Goal: Task Accomplishment & Management: Complete application form

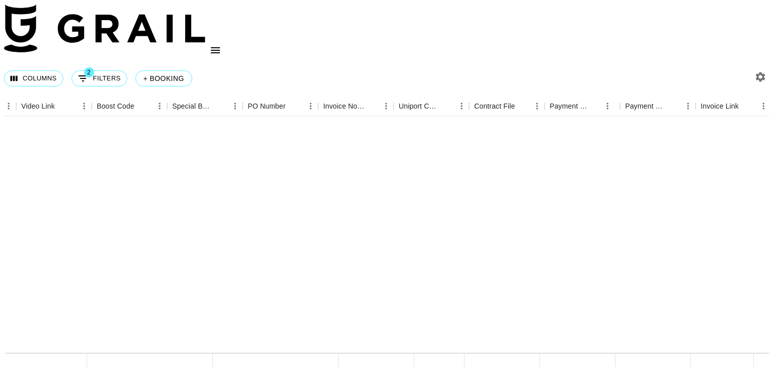
scroll to position [823, 1328]
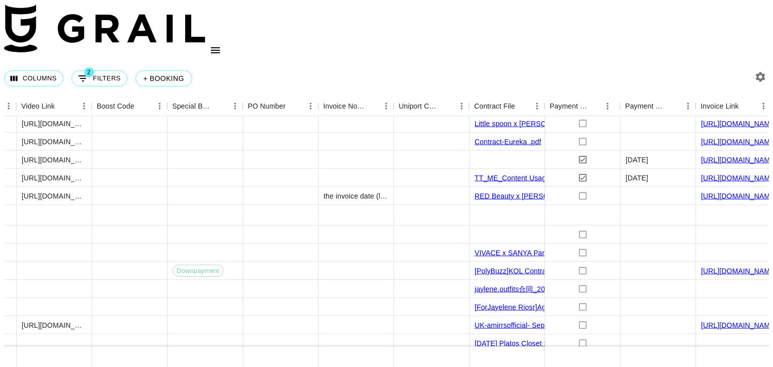
click at [675, 26] on nav at bounding box center [386, 32] width 765 height 56
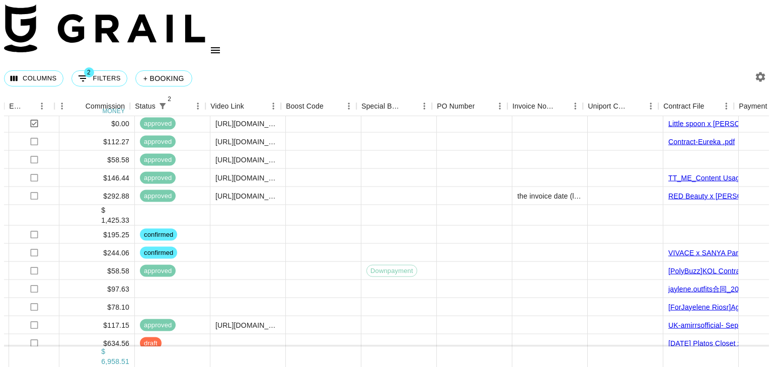
scroll to position [823, 1152]
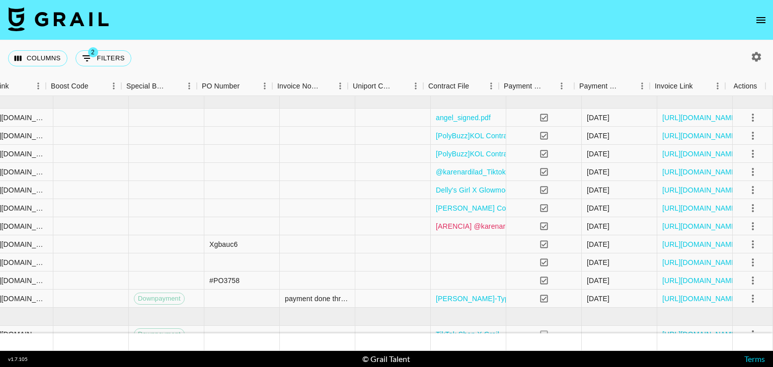
scroll to position [0, 1370]
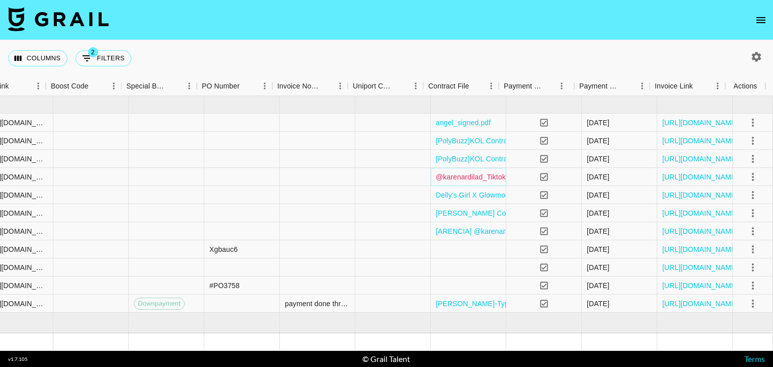
click at [495, 172] on link "@karenardilad_Tiktokshop_digital_creator_agreement.pdf" at bounding box center [528, 177] width 185 height 10
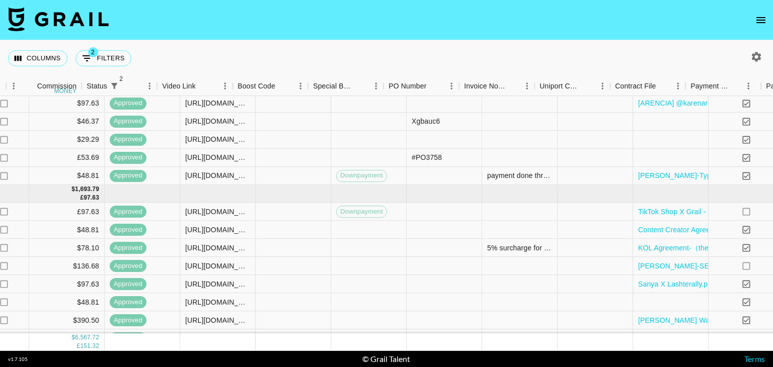
scroll to position [128, 1370]
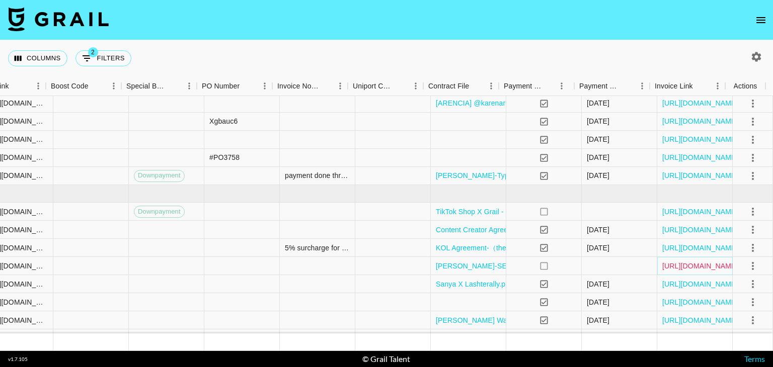
click at [697, 263] on link "https://in.xero.com/A0D11QIEtX8njxW9TzZSVdUu9zM8k2gIxFwCtGrb" at bounding box center [700, 266] width 76 height 10
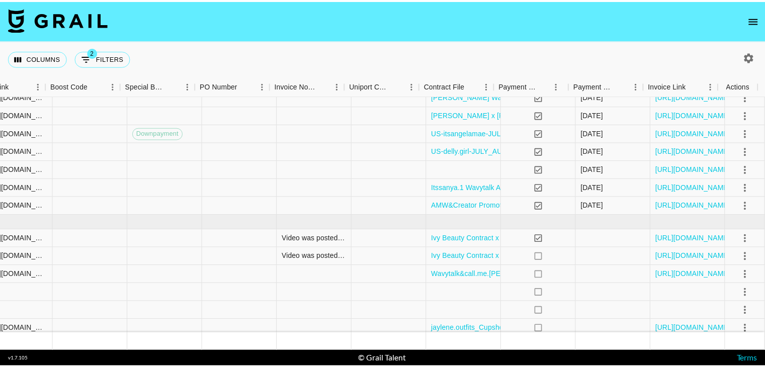
scroll to position [352, 1370]
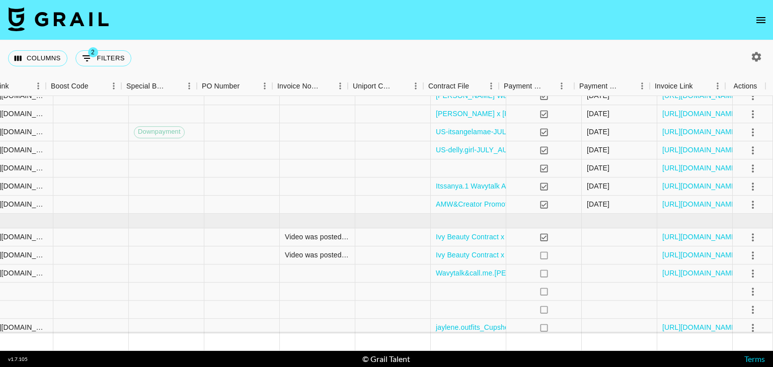
click at [751, 55] on icon "button" at bounding box center [756, 57] width 12 height 12
select select "[DATE]"
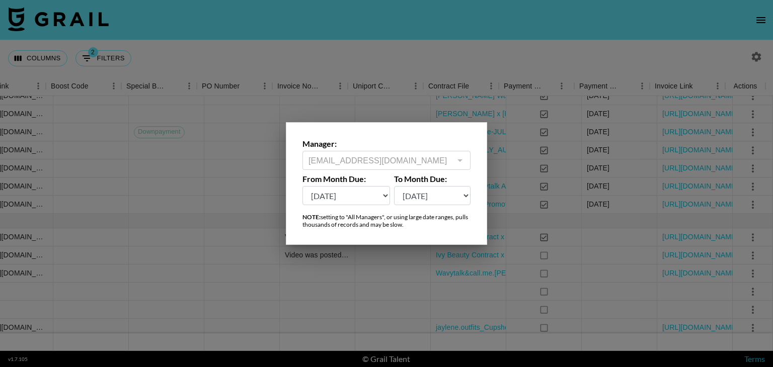
click at [548, 43] on div at bounding box center [386, 183] width 773 height 367
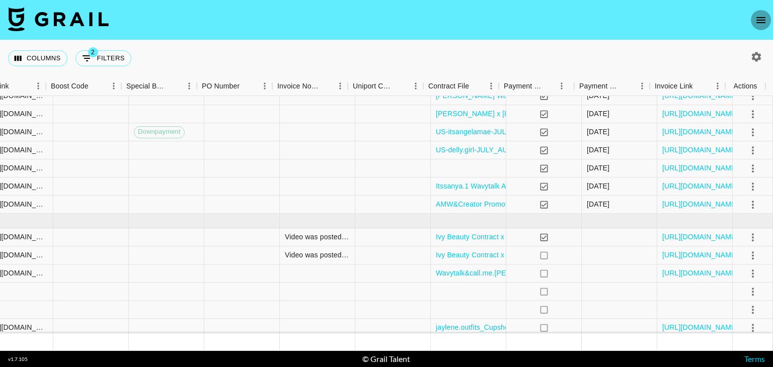
click at [762, 22] on icon "open drawer" at bounding box center [760, 20] width 12 height 12
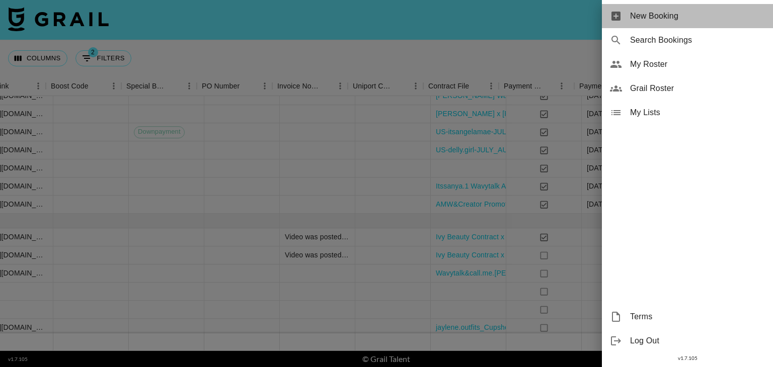
click at [637, 15] on span "New Booking" at bounding box center [697, 16] width 135 height 12
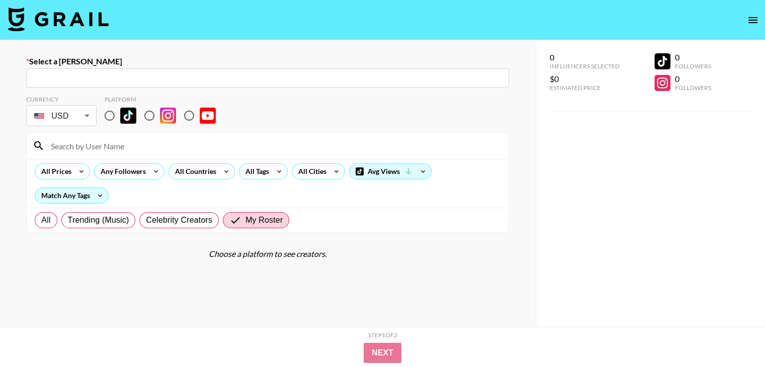
click at [396, 77] on input "text" at bounding box center [267, 78] width 471 height 12
click at [236, 78] on input "text" at bounding box center [267, 78] width 471 height 12
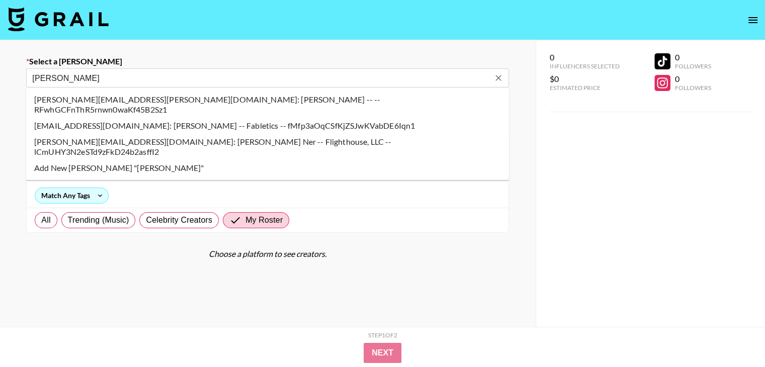
click at [149, 134] on li "dyana@flight.house: Dyana Ner -- Flighthouse, LLC -- lCmUHY3N2eSTd9zFkD24b2asff…" at bounding box center [267, 147] width 483 height 26
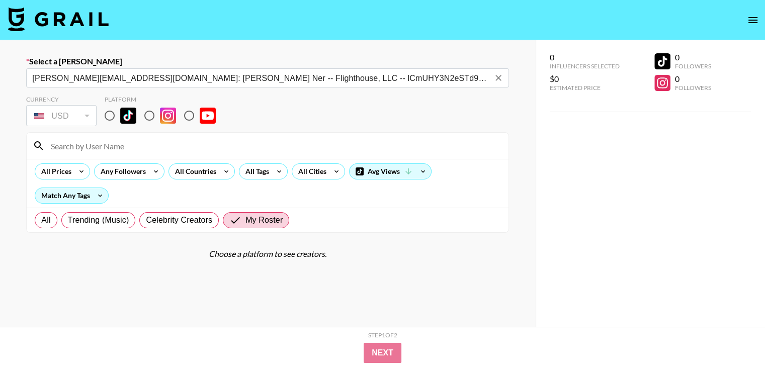
type input "dyana@flight.house: Dyana Ner -- Flighthouse, LLC -- lCmUHY3N2eSTd9zFkD24b2asff…"
click at [110, 119] on input "radio" at bounding box center [109, 115] width 21 height 21
radio input "true"
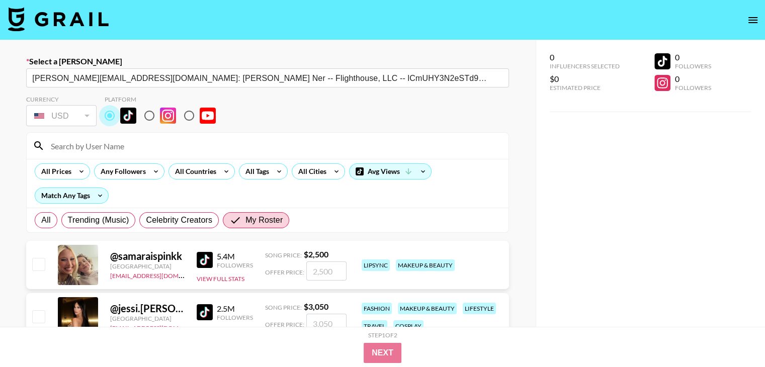
click at [110, 119] on input "radio" at bounding box center [109, 115] width 21 height 21
click at [137, 150] on input at bounding box center [274, 146] width 458 height 16
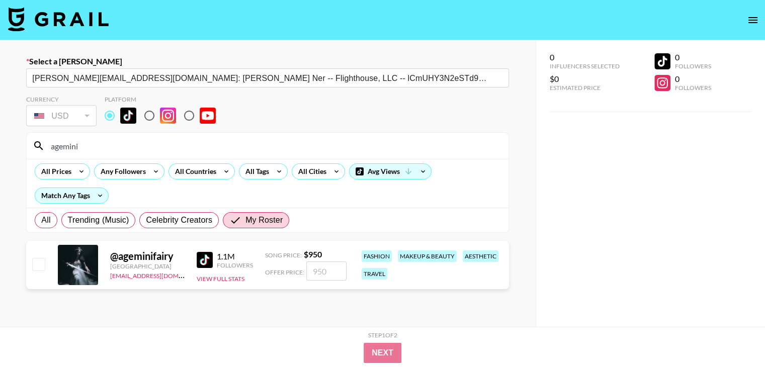
type input "agemini"
click at [41, 270] on input "checkbox" at bounding box center [38, 264] width 12 height 12
checkbox input "true"
type input "950"
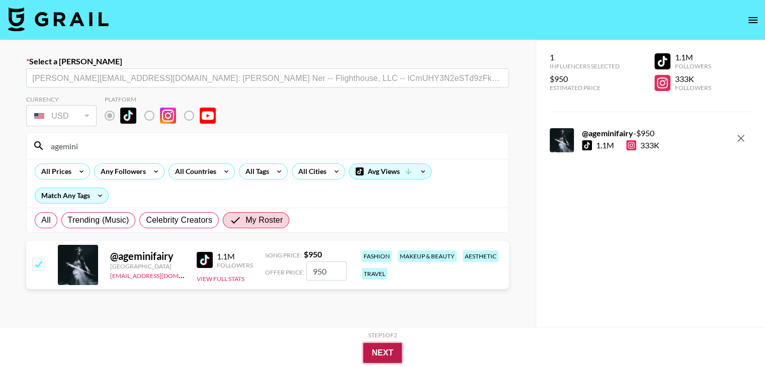
click at [373, 355] on button "Next" at bounding box center [382, 353] width 39 height 20
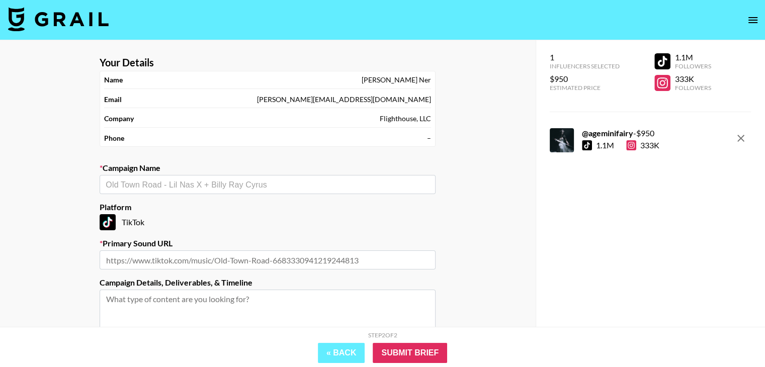
click at [178, 263] on input "text" at bounding box center [268, 259] width 336 height 19
paste input "https://www.tiktok.com/music/The-Dead-Dance-7545737361322952720"
type input "https://www.tiktok.com/music/The-Dead-Dance-7545737361322952720"
click at [169, 177] on div "​" at bounding box center [268, 184] width 336 height 19
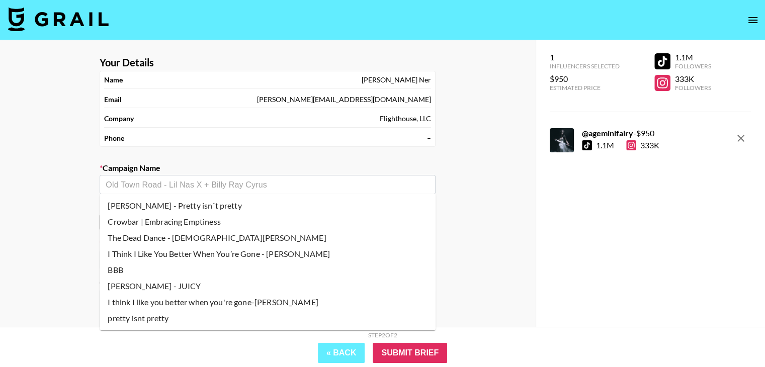
paste input "The Dead Dance ladygaga"
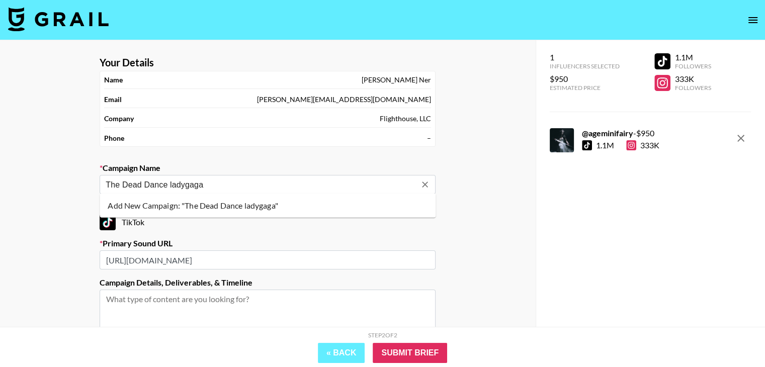
click at [115, 188] on input "The Dead Dance ladygaga" at bounding box center [261, 185] width 310 height 12
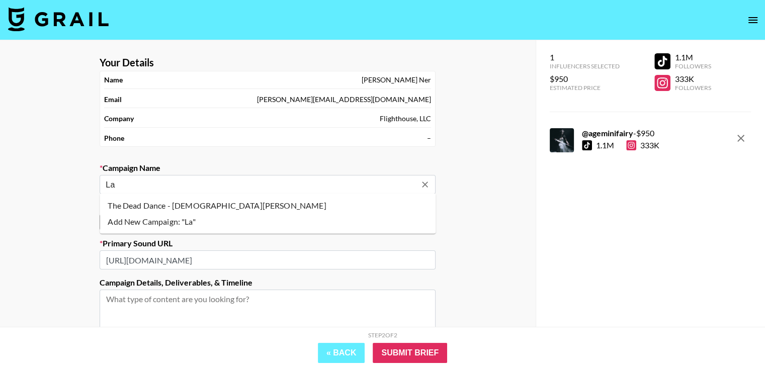
click at [130, 203] on li "The Dead Dance - [DEMOGRAPHIC_DATA][PERSON_NAME]" at bounding box center [268, 206] width 336 height 16
type input "The Dead Dance - [DEMOGRAPHIC_DATA][PERSON_NAME]"
type textarea "TikTok -- TikTok -- CREATIVE: in the spirit of Halloween, create a dancing vide…"
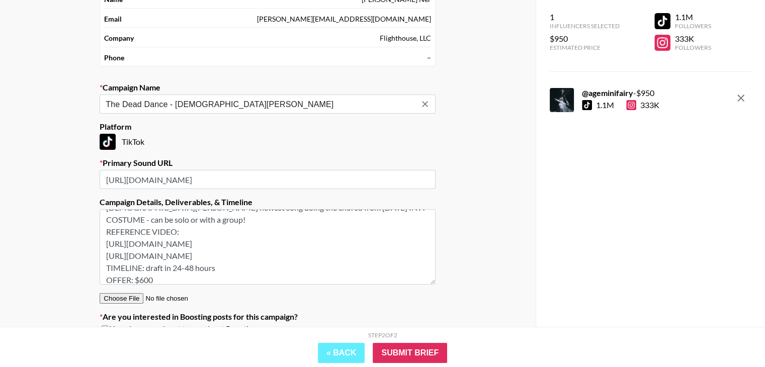
scroll to position [28, 0]
type input "The Dead Dance - [DEMOGRAPHIC_DATA][PERSON_NAME]"
drag, startPoint x: 173, startPoint y: 272, endPoint x: 97, endPoint y: 274, distance: 76.5
click at [97, 274] on section "Your Details Name Dyana Ner Email dyana@flight.house Company Flighthouse, LLC P…" at bounding box center [268, 159] width 352 height 382
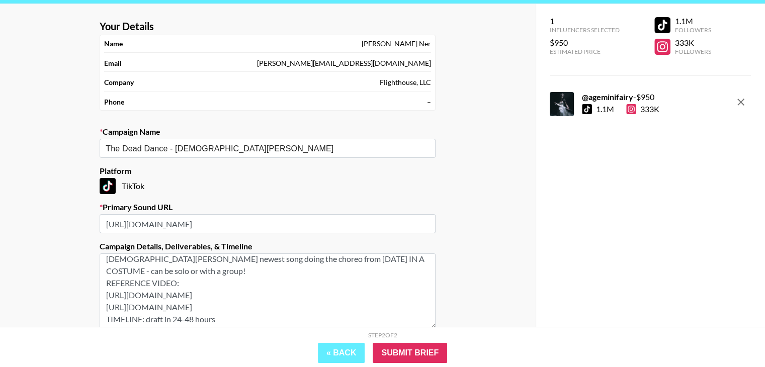
drag, startPoint x: 107, startPoint y: 298, endPoint x: 153, endPoint y: 325, distance: 53.7
click at [153, 325] on textarea "TikTok -- TikTok -- CREATIVE: in the spirit of Halloween, create a dancing vide…" at bounding box center [268, 291] width 336 height 75
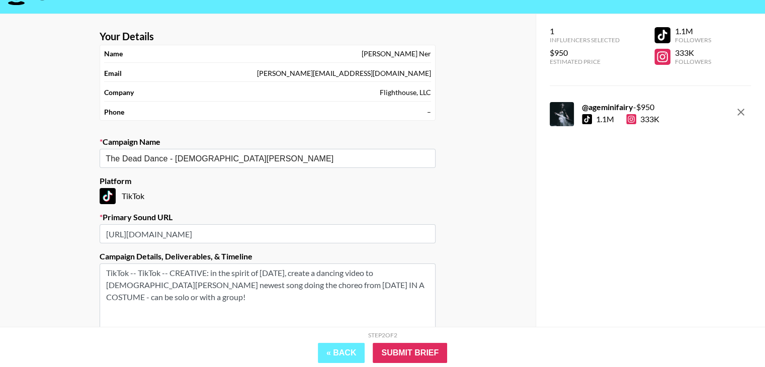
scroll to position [26, 0]
drag, startPoint x: 173, startPoint y: 270, endPoint x: 140, endPoint y: 274, distance: 32.4
click at [140, 274] on textarea "TikTok -- TikTok -- CREATIVE: in the spirit of Halloween, create a dancing vide…" at bounding box center [268, 301] width 336 height 75
click at [330, 285] on textarea "TikTok -- CREATIVE: in the spirit of Halloween, create a dancing video to Lady …" at bounding box center [268, 301] width 336 height 75
type textarea "TikTok -- CREATIVE: in the spirit of Halloween, create a dancing video to Lady …"
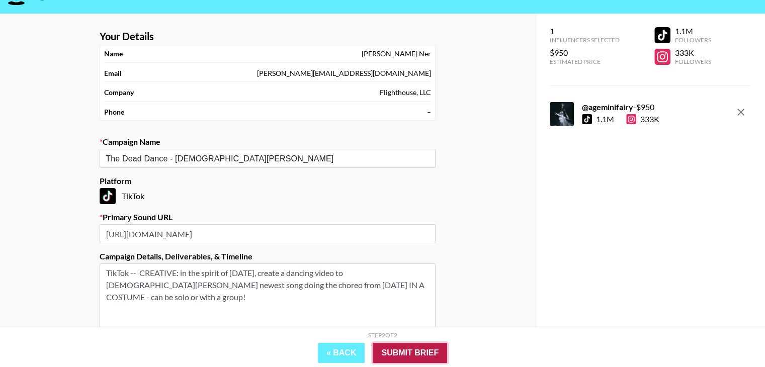
click at [388, 352] on input "Submit Brief" at bounding box center [410, 353] width 74 height 20
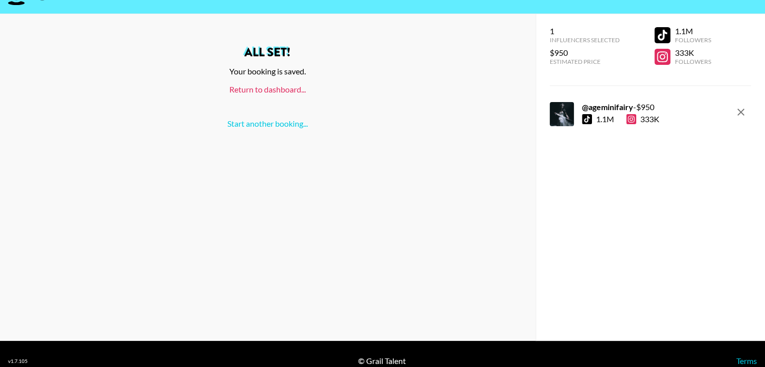
click at [260, 91] on link "Return to dashboard..." at bounding box center [267, 90] width 76 height 10
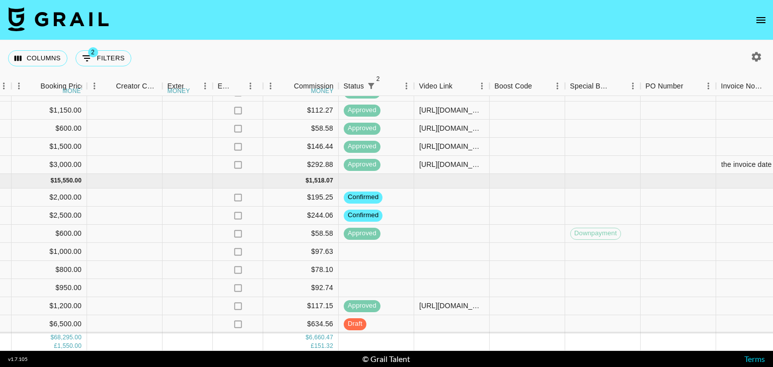
scroll to position [704, 927]
click at [451, 279] on div at bounding box center [450, 288] width 75 height 18
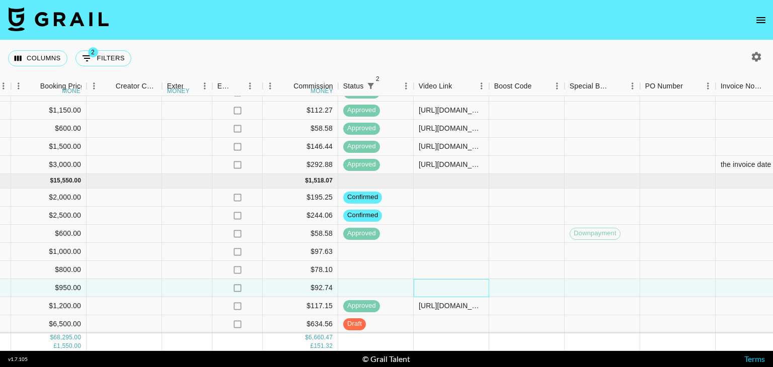
click at [451, 279] on div at bounding box center [450, 288] width 75 height 18
paste input "[URL][DOMAIN_NAME]"
type input "[URL][DOMAIN_NAME]"
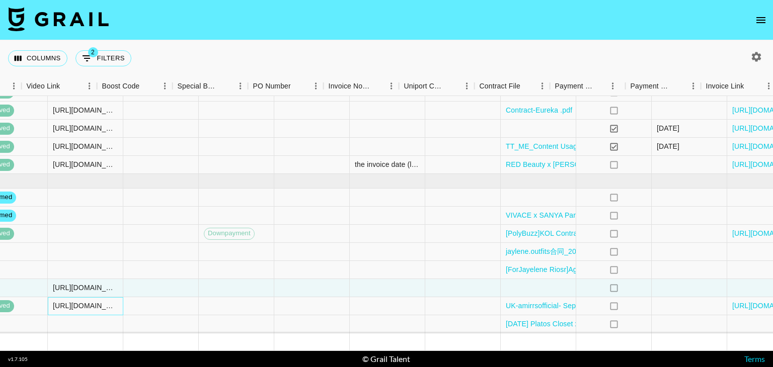
scroll to position [704, 1370]
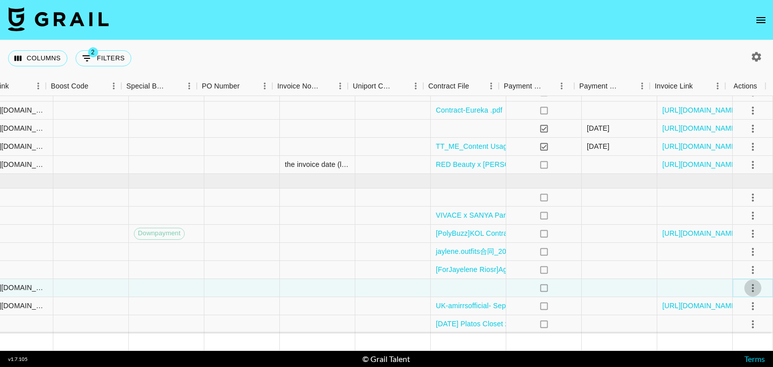
click at [746, 282] on icon "select merge strategy" at bounding box center [752, 288] width 12 height 12
click at [732, 259] on div "Approve" at bounding box center [730, 259] width 31 height 12
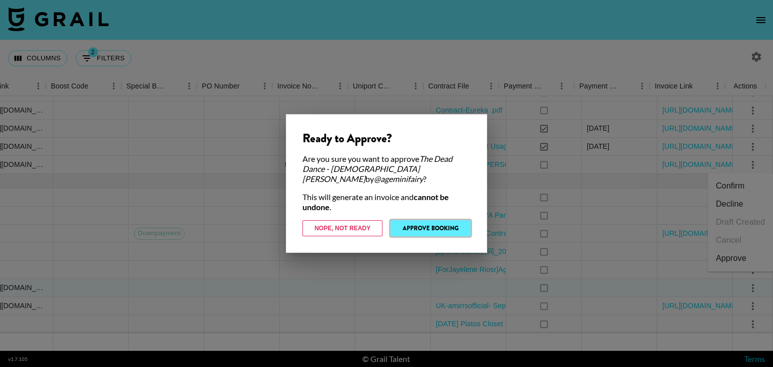
click at [437, 222] on button "Approve Booking" at bounding box center [430, 228] width 80 height 16
